Goal: Information Seeking & Learning: Learn about a topic

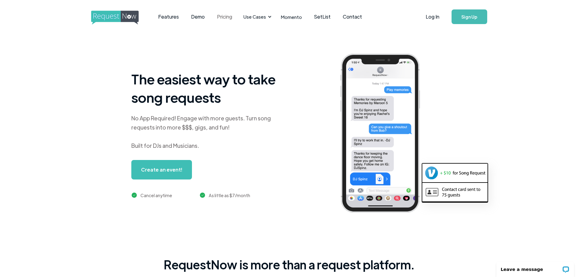
click at [224, 19] on link "Pricing" at bounding box center [224, 16] width 27 height 19
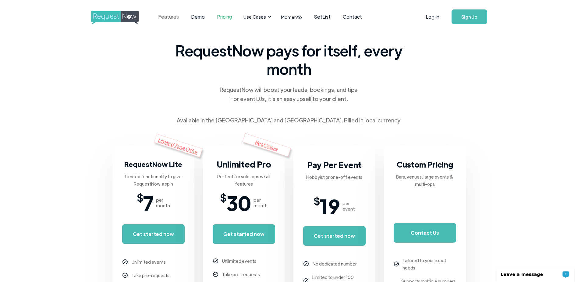
click at [180, 20] on link "Features" at bounding box center [168, 16] width 33 height 19
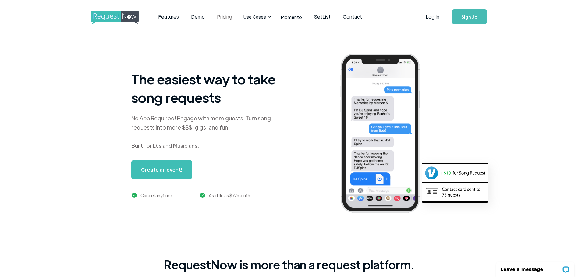
click at [225, 25] on link "Pricing" at bounding box center [224, 16] width 27 height 19
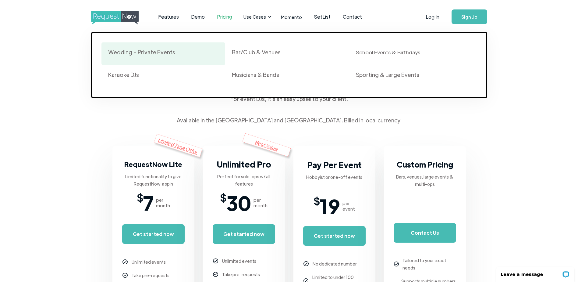
click at [216, 47] on link "Wedding + Private Events" at bounding box center [163, 53] width 124 height 23
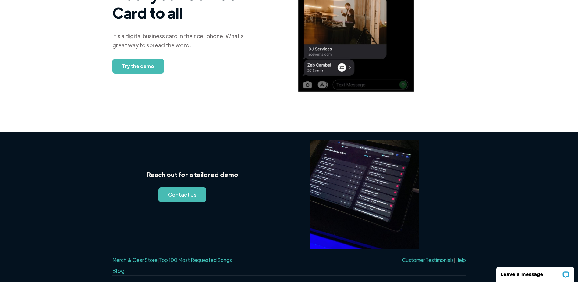
scroll to position [559, 0]
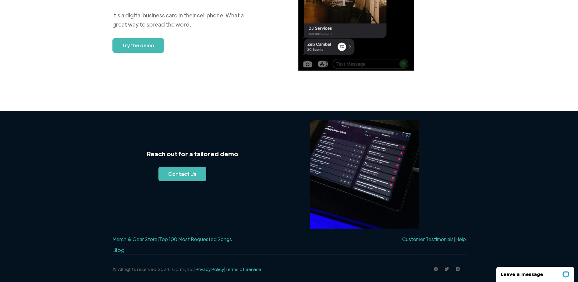
click at [196, 237] on link "Top 100 Most Requested Songs" at bounding box center [195, 239] width 73 height 6
